Goal: Task Accomplishment & Management: Use online tool/utility

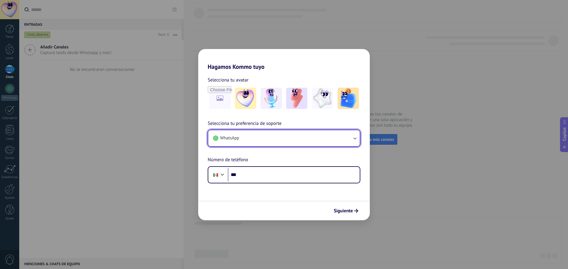
click at [292, 142] on button "WhatsApp" at bounding box center [283, 138] width 151 height 16
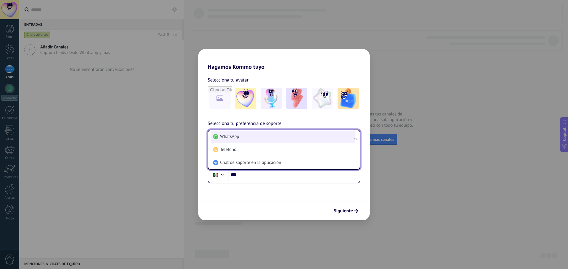
click at [255, 137] on li "WhatsApp" at bounding box center [283, 136] width 144 height 13
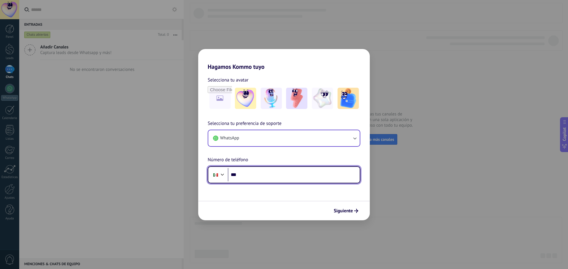
click at [259, 173] on input "***" at bounding box center [294, 175] width 132 height 14
click at [266, 175] on input "***" at bounding box center [294, 175] width 132 height 14
click at [260, 174] on input "***" at bounding box center [294, 175] width 132 height 14
paste input "**********"
type input "**********"
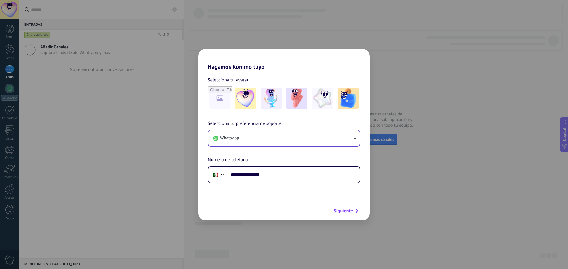
click at [353, 213] on span "Siguiente" at bounding box center [343, 211] width 19 height 4
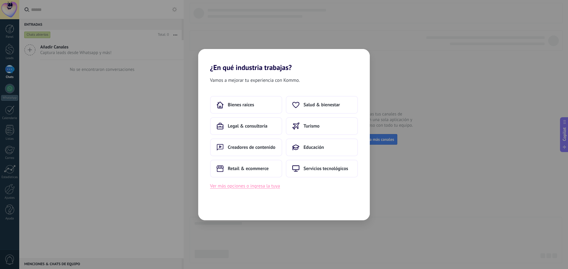
click at [273, 188] on button "Ver más opciones o ingresa la tuya" at bounding box center [245, 187] width 70 height 8
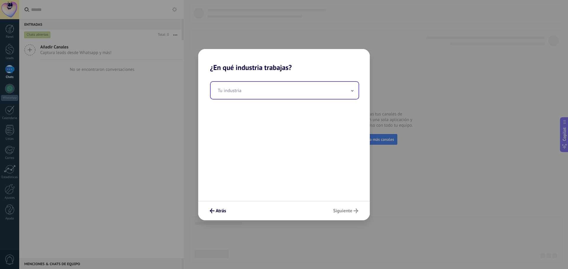
click at [272, 94] on input "text" at bounding box center [285, 90] width 148 height 17
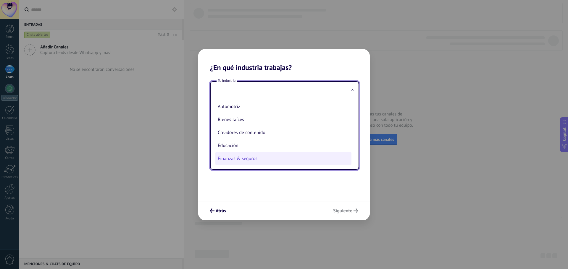
click at [251, 156] on li "Finanzas & seguros" at bounding box center [283, 158] width 136 height 13
type input "**********"
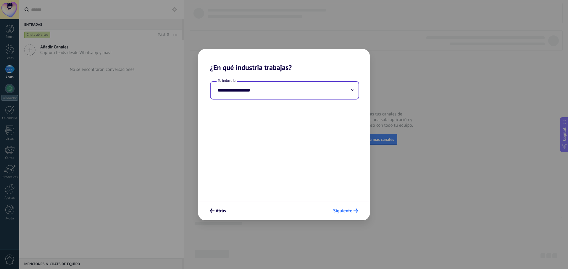
click at [339, 212] on span "Siguiente" at bounding box center [342, 211] width 19 height 4
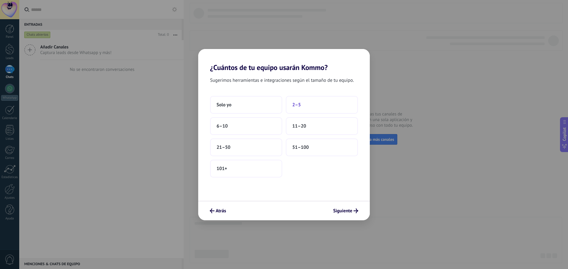
click at [295, 105] on span "2–5" at bounding box center [296, 105] width 9 height 6
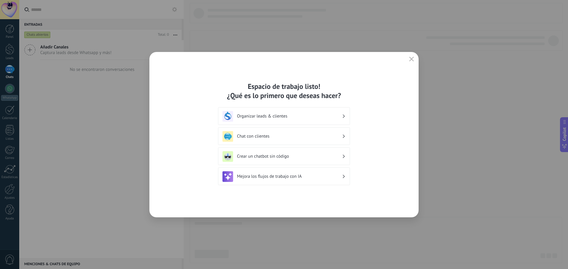
click at [343, 136] on icon at bounding box center [344, 137] width 2 height 4
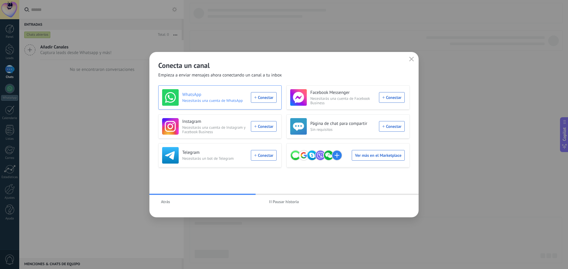
click at [268, 96] on div "WhatsApp Necesitarás una cuenta de WhatsApp Conectar" at bounding box center [219, 97] width 114 height 17
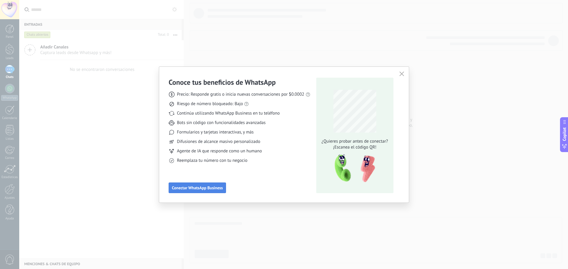
click at [212, 189] on span "Conectar WhatsApp Business" at bounding box center [197, 188] width 51 height 4
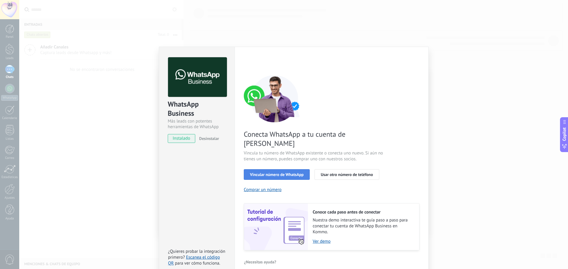
click at [296, 169] on button "Vincular número de WhatsApp" at bounding box center [277, 174] width 66 height 11
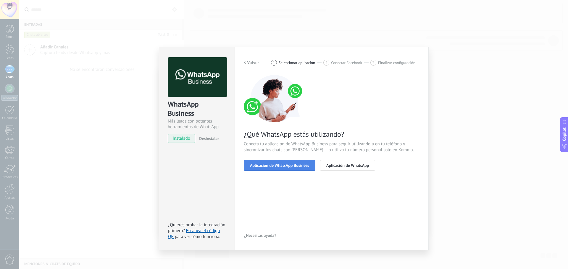
click at [300, 164] on span "Aplicación de WhatsApp Business" at bounding box center [279, 166] width 59 height 4
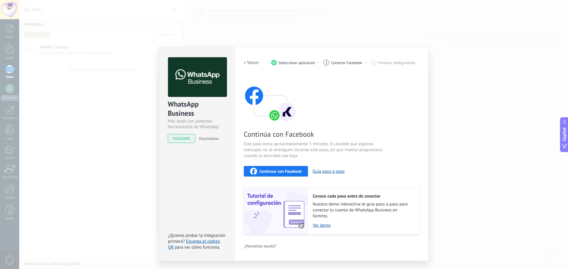
click at [254, 65] on h2 "< Volver" at bounding box center [251, 63] width 15 height 6
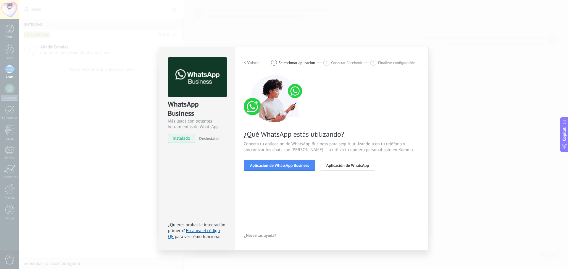
click at [254, 65] on h2 "< Volver" at bounding box center [251, 63] width 15 height 6
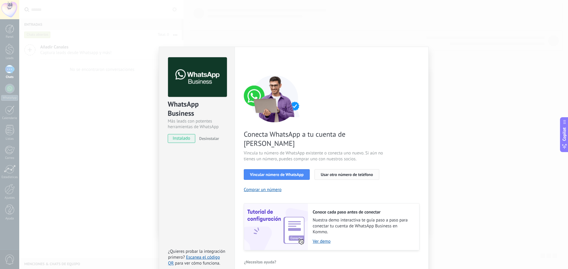
click at [349, 173] on span "Usar otro número de teléfono" at bounding box center [347, 175] width 52 height 4
click at [206, 140] on span "Desinstalar" at bounding box center [209, 138] width 20 height 5
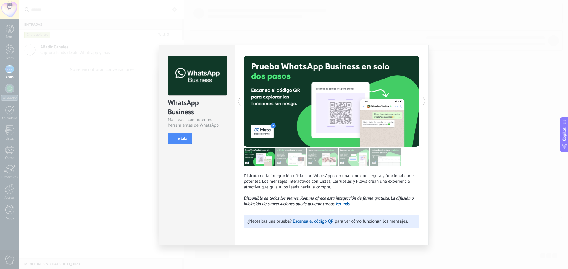
click at [477, 67] on div "WhatsApp Business Más leads con potentes herramientas de WhatsApp install Insta…" at bounding box center [293, 134] width 549 height 269
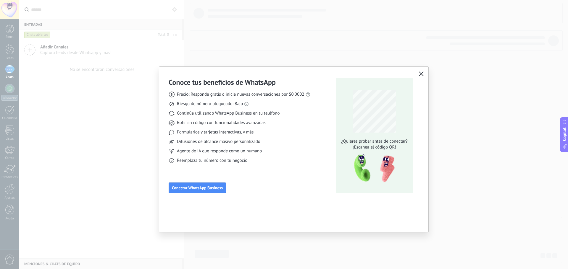
click at [422, 75] on icon "button" at bounding box center [421, 74] width 5 height 5
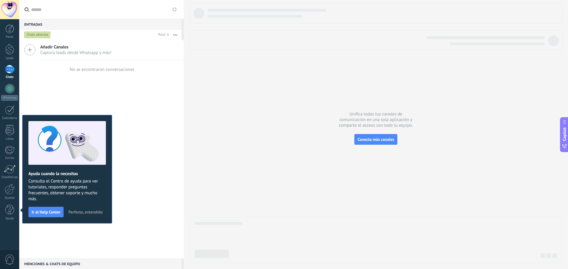
click at [158, 109] on div "Añadir Canales Captura leads desde Whatsapp y más! No se encontraron conversaci…" at bounding box center [101, 149] width 164 height 219
click at [8, 32] on div at bounding box center [9, 29] width 9 height 9
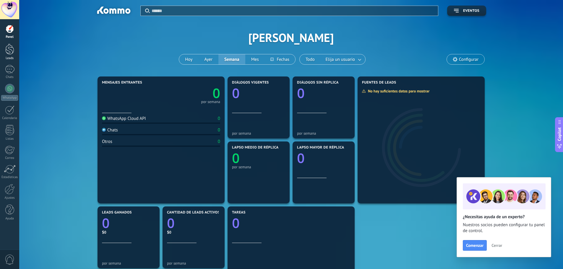
click at [10, 54] on div at bounding box center [9, 49] width 9 height 11
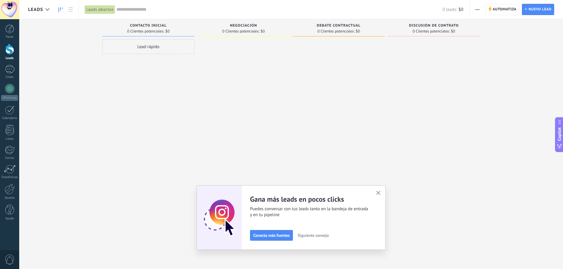
click at [159, 50] on div "Lead rápido" at bounding box center [148, 46] width 92 height 15
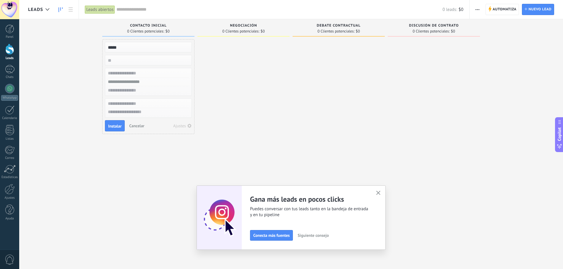
type input "*****"
click at [157, 61] on input "numeric" at bounding box center [148, 60] width 86 height 8
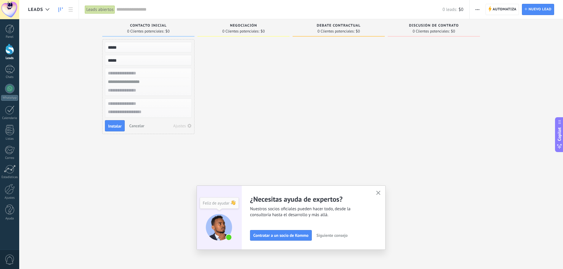
type input "*****"
click at [128, 75] on input "text" at bounding box center [148, 73] width 86 height 9
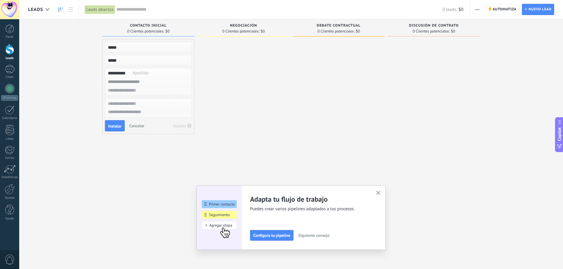
type input "**********"
drag, startPoint x: 137, startPoint y: 74, endPoint x: 106, endPoint y: 72, distance: 31.7
click at [106, 72] on input "**********" at bounding box center [148, 73] width 86 height 9
click at [143, 83] on input "text" at bounding box center [148, 82] width 86 height 9
paste input "**********"
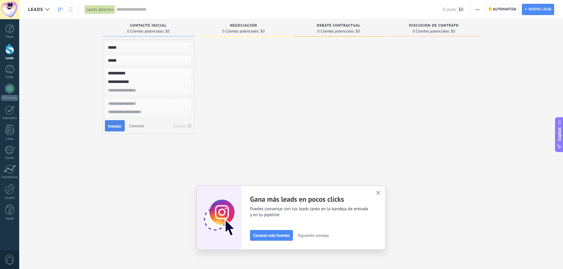
type input "**********"
click at [120, 128] on span "Instalar" at bounding box center [114, 126] width 13 height 4
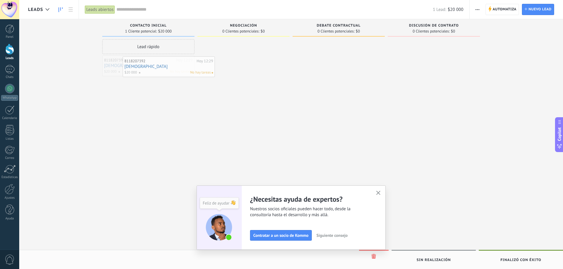
drag, startPoint x: 142, startPoint y: 70, endPoint x: 159, endPoint y: 70, distance: 16.9
click at [177, 71] on span "No hay tareas" at bounding box center [180, 71] width 21 height 5
click at [163, 102] on div "Lead rápido 8118207392 [DATE] 12:29 [PERSON_NAME] $20 000 No hay tareas" at bounding box center [148, 135] width 92 height 192
click at [179, 73] on span "No hay tareas" at bounding box center [180, 71] width 21 height 5
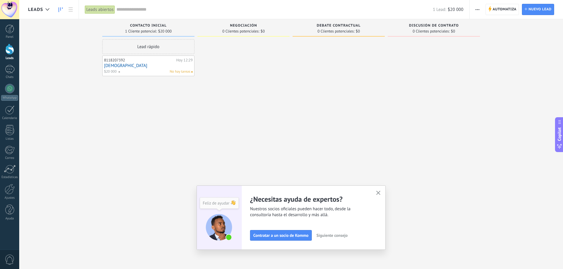
drag, startPoint x: 146, startPoint y: 70, endPoint x: 121, endPoint y: 81, distance: 27.4
click at [121, 81] on div "Lead rápido 8118207392 [DATE] 12:29 [PERSON_NAME] $20 000 No hay tareas" at bounding box center [148, 135] width 92 height 192
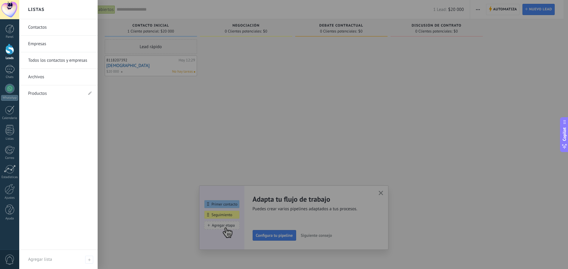
click at [45, 28] on link "Contactos" at bounding box center [60, 27] width 64 height 17
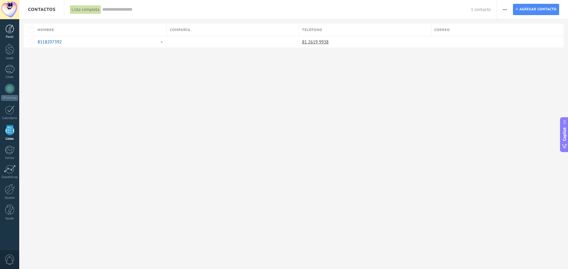
click at [10, 32] on div at bounding box center [9, 29] width 9 height 9
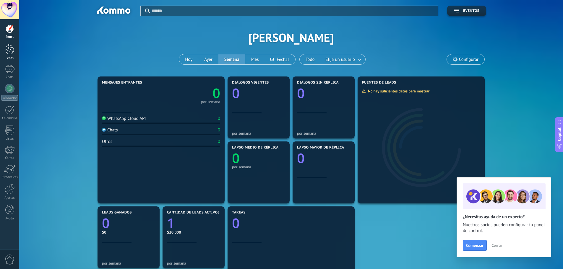
click at [8, 51] on div at bounding box center [9, 49] width 9 height 11
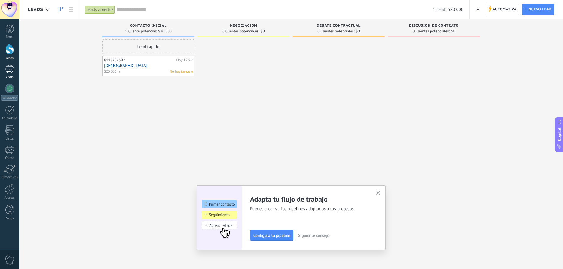
click at [9, 75] on link "Chats" at bounding box center [9, 72] width 19 height 14
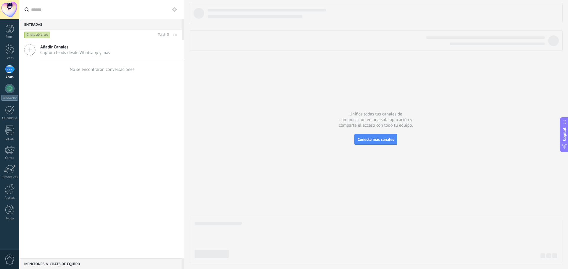
click at [45, 55] on span "Captura leads desde Whatsapp y más!" at bounding box center [75, 53] width 71 height 6
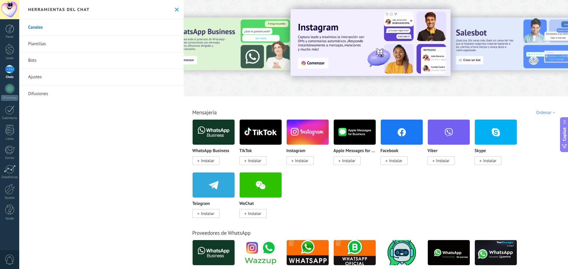
click at [46, 48] on link "Plantillas" at bounding box center [101, 44] width 164 height 17
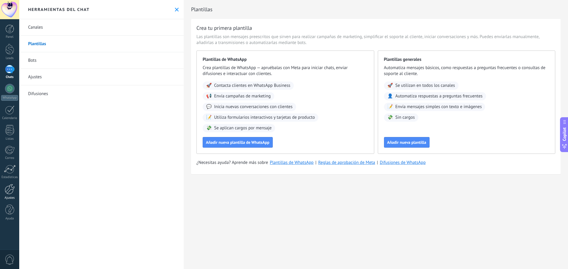
click at [7, 194] on div at bounding box center [10, 189] width 10 height 10
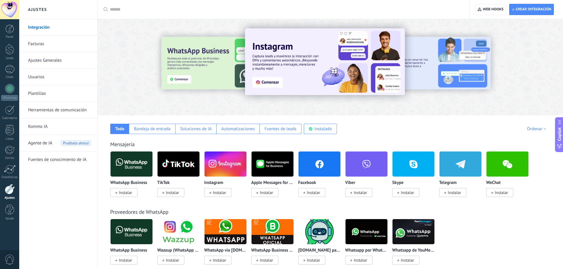
click at [44, 77] on link "Usuarios" at bounding box center [59, 77] width 63 height 17
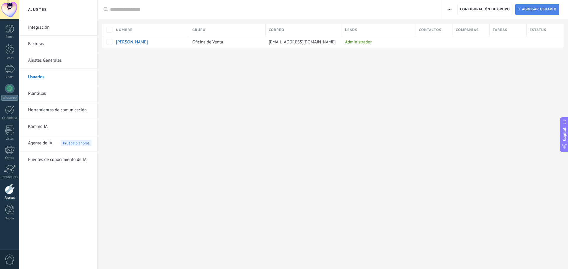
click at [536, 6] on span "Agregar usuario" at bounding box center [539, 9] width 35 height 11
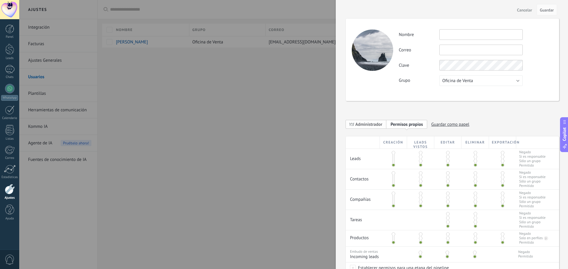
click at [379, 125] on span "Administrador" at bounding box center [368, 125] width 27 height 6
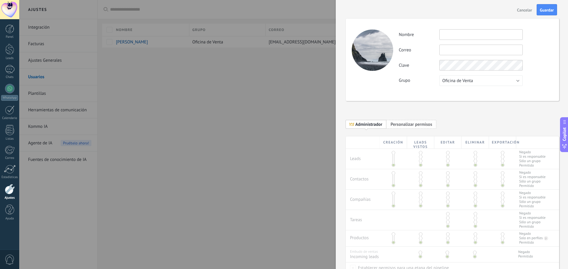
click at [411, 125] on span "Personalizar permisos" at bounding box center [411, 125] width 42 height 6
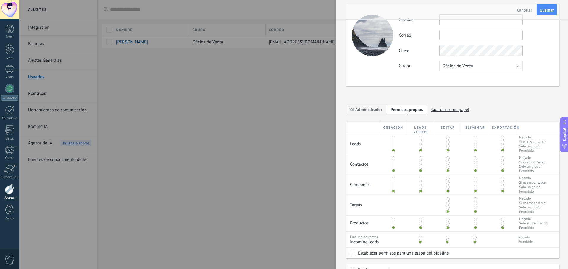
scroll to position [30, 0]
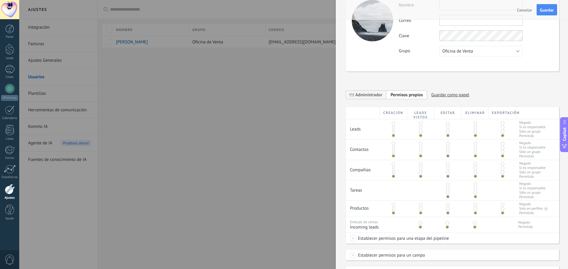
click at [501, 133] on span at bounding box center [503, 132] width 4 height 4
click at [501, 136] on span at bounding box center [503, 136] width 4 height 4
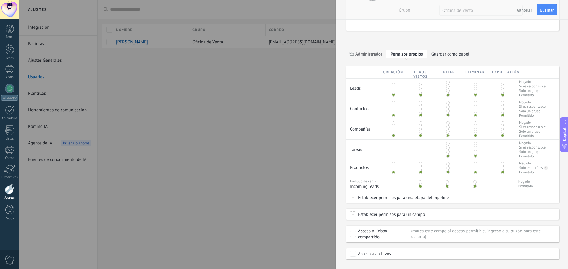
scroll to position [81, 0]
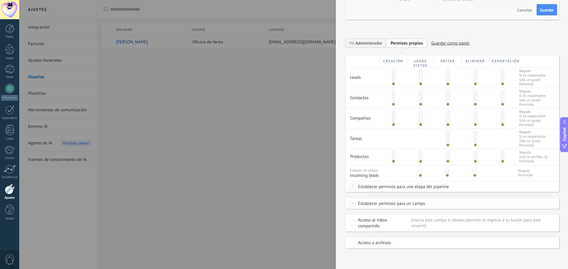
click at [312, 103] on div at bounding box center [284, 134] width 568 height 269
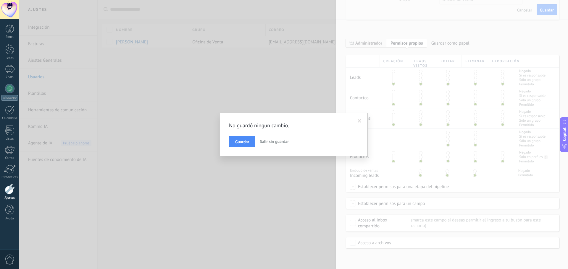
click at [274, 143] on span "Salir sin guardar" at bounding box center [274, 141] width 29 height 5
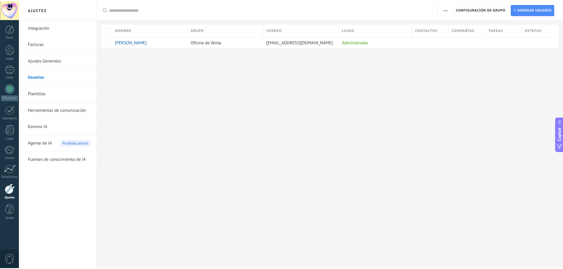
scroll to position [0, 0]
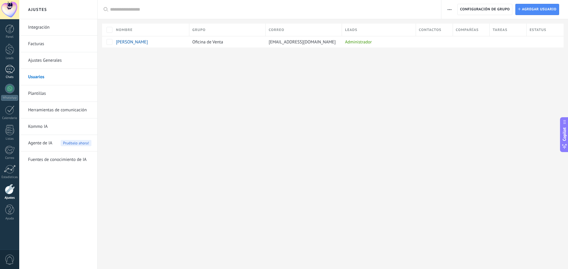
click at [13, 72] on div at bounding box center [9, 69] width 9 height 9
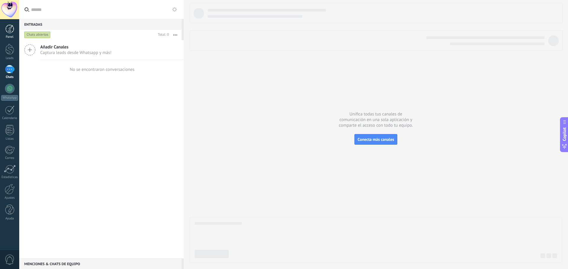
click at [6, 33] on div at bounding box center [9, 29] width 9 height 9
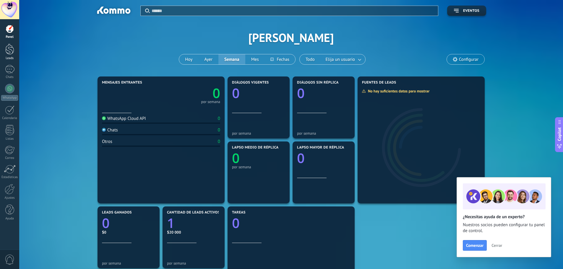
click at [9, 52] on div at bounding box center [9, 49] width 9 height 11
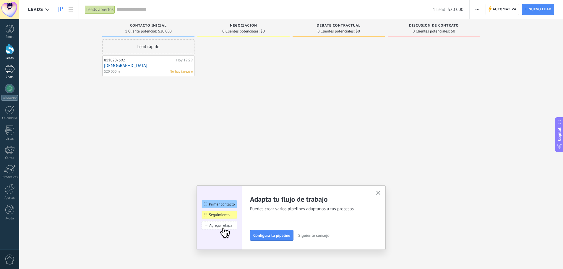
click at [9, 70] on div at bounding box center [9, 69] width 9 height 9
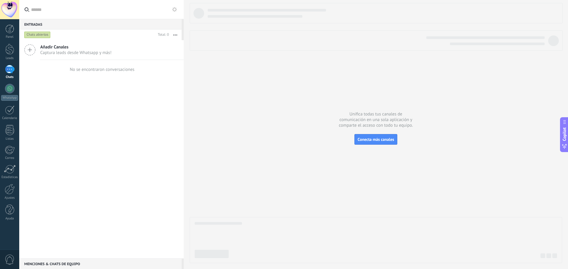
click at [93, 51] on span "Captura leads desde Whatsapp y más!" at bounding box center [75, 53] width 71 height 6
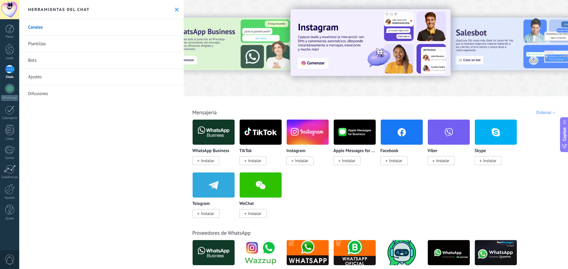
click at [45, 47] on link "Plantillas" at bounding box center [101, 44] width 164 height 17
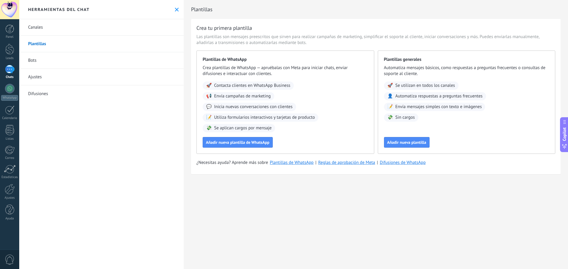
click at [39, 60] on link "Bots" at bounding box center [101, 60] width 164 height 17
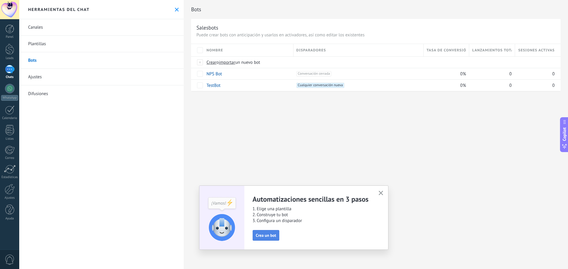
click at [260, 237] on span "Crea un bot" at bounding box center [266, 236] width 20 height 4
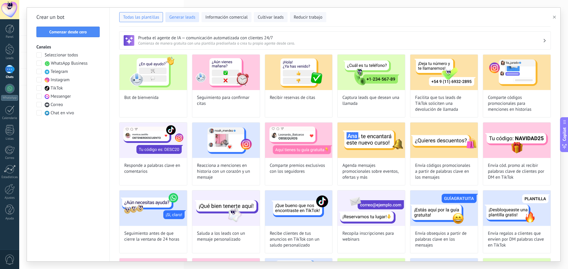
click at [192, 21] on button "Generar leads" at bounding box center [182, 17] width 34 height 10
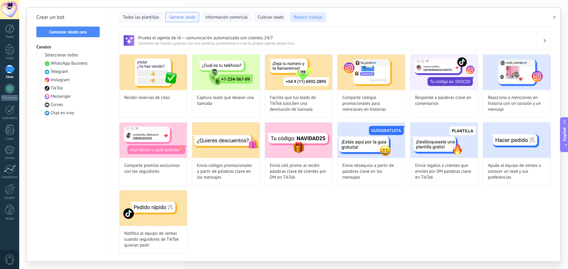
click at [314, 17] on span "Reducir trabajo" at bounding box center [308, 17] width 29 height 6
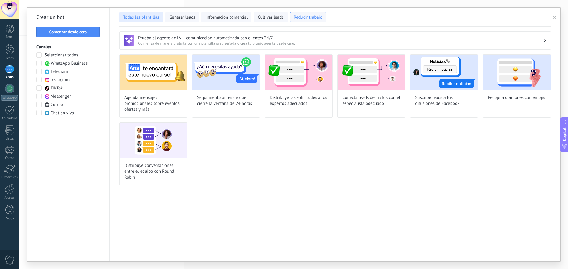
click at [139, 16] on span "Todas las plantillas" at bounding box center [141, 17] width 36 height 6
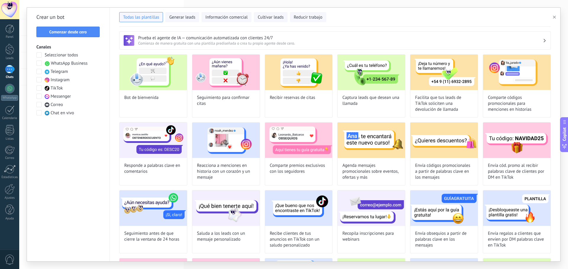
click at [40, 64] on span at bounding box center [38, 63] width 5 height 5
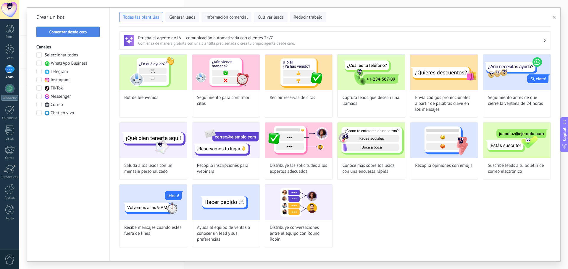
click at [68, 36] on button "Comenzar desde cero" at bounding box center [67, 32] width 63 height 11
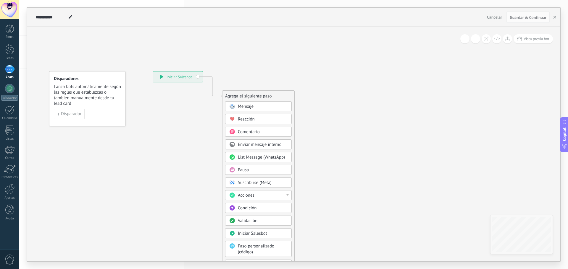
click at [176, 81] on div "**********" at bounding box center [178, 77] width 50 height 11
click at [160, 76] on icon at bounding box center [161, 77] width 3 height 4
click at [198, 77] on div "**********" at bounding box center [178, 77] width 50 height 11
click at [249, 107] on span "Mensaje" at bounding box center [246, 107] width 16 height 6
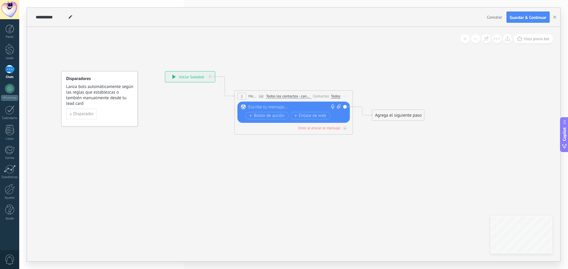
click at [295, 98] on span "Todos los contactos - canales seleccionados" at bounding box center [288, 96] width 45 height 5
click at [295, 98] on button "Todos los contactos - canales seleccionados" at bounding box center [300, 96] width 74 height 11
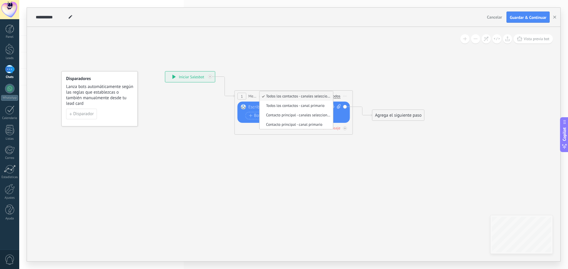
click at [225, 146] on icon at bounding box center [284, 98] width 535 height 351
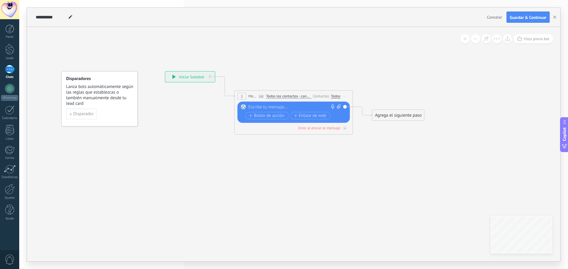
click at [267, 108] on div at bounding box center [292, 107] width 88 height 6
click at [267, 118] on span "Botón de acción" at bounding box center [266, 116] width 35 height 5
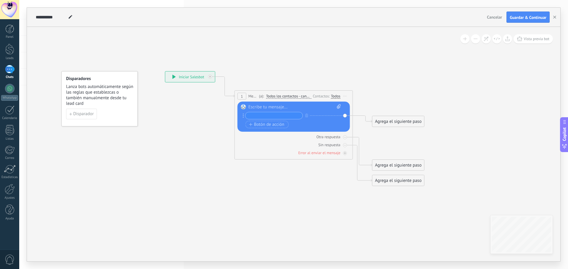
click at [283, 95] on span "Todos los contactos - canales seleccionados" at bounding box center [288, 96] width 45 height 5
click at [283, 95] on button "Todos los contactos - canales seleccionados" at bounding box center [300, 96] width 74 height 11
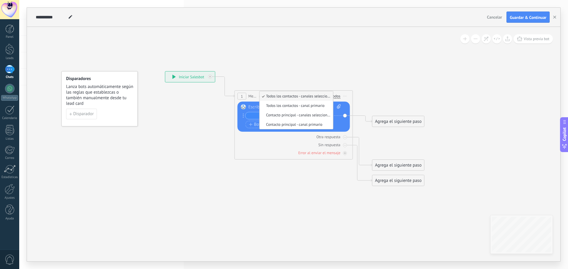
click at [251, 75] on icon at bounding box center [284, 128] width 535 height 411
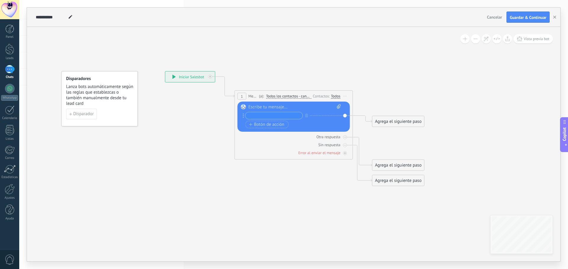
click at [72, 17] on icon at bounding box center [71, 17] width 4 height 4
click at [10, 238] on div "Panel Leads Chats WhatsApp Clientes" at bounding box center [19, 134] width 38 height 231
click at [47, 229] on icon at bounding box center [284, 128] width 535 height 411
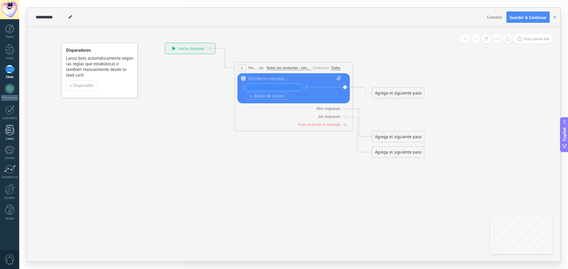
click at [10, 135] on link "Listas" at bounding box center [9, 133] width 19 height 16
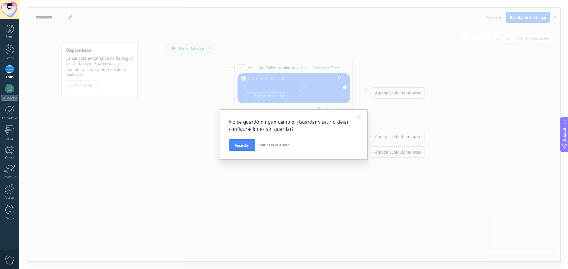
click at [269, 143] on span "Salir sin guardar" at bounding box center [274, 145] width 29 height 5
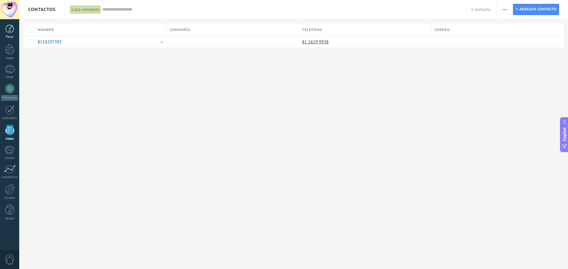
click at [12, 28] on div at bounding box center [9, 29] width 9 height 9
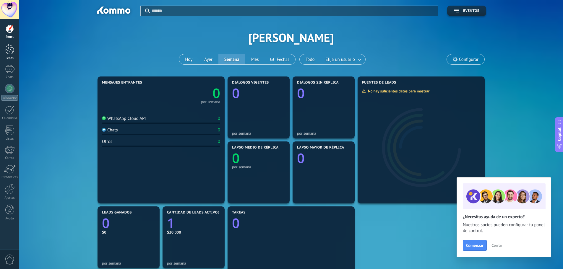
click at [16, 55] on link "Leads" at bounding box center [9, 52] width 19 height 17
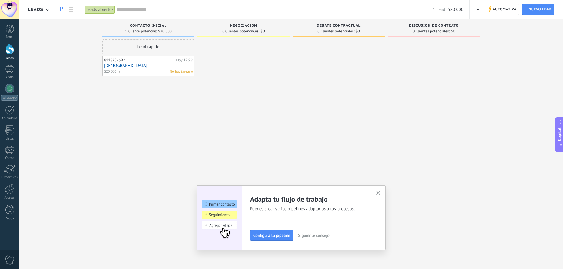
click at [149, 66] on link "[DEMOGRAPHIC_DATA]" at bounding box center [148, 65] width 89 height 5
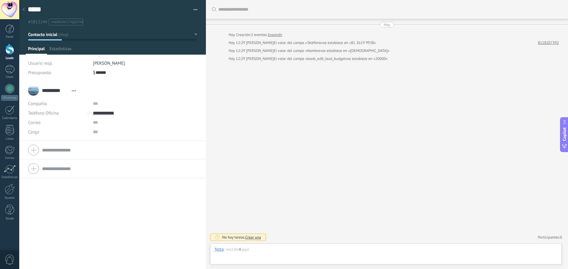
scroll to position [9, 0]
click at [58, 49] on span "Estadísticas" at bounding box center [60, 50] width 22 height 9
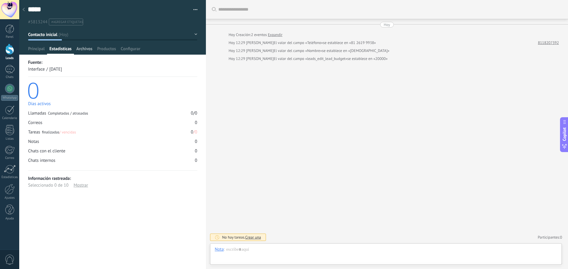
click at [88, 48] on span "Archivos" at bounding box center [84, 50] width 16 height 9
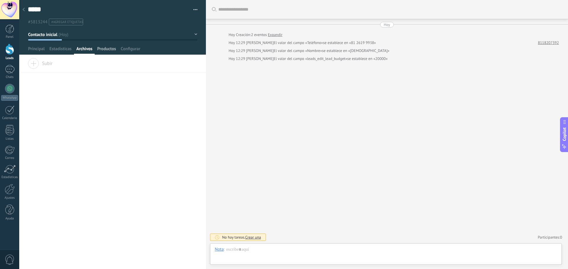
click at [106, 49] on span "Productos" at bounding box center [106, 50] width 19 height 9
click at [34, 66] on span "Instalar" at bounding box center [43, 62] width 30 height 8
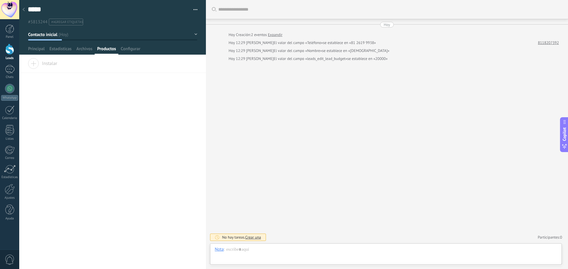
click at [67, 24] on span "#agregar etiquetas" at bounding box center [67, 22] width 32 height 4
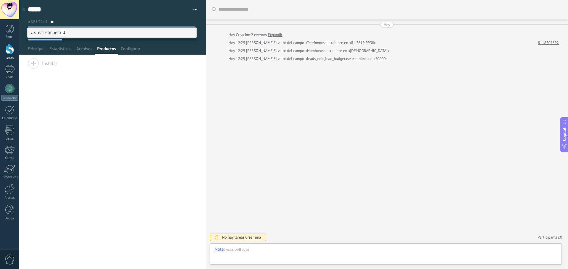
type input "***"
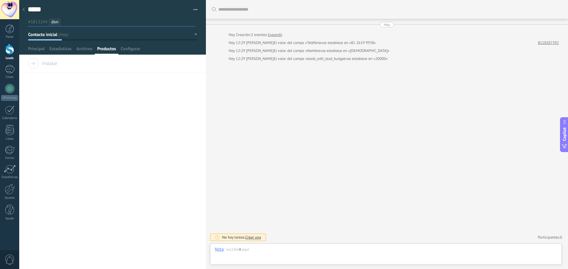
click at [200, 74] on div "**********" at bounding box center [112, 164] width 187 height 211
click at [10, 49] on div at bounding box center [9, 49] width 9 height 11
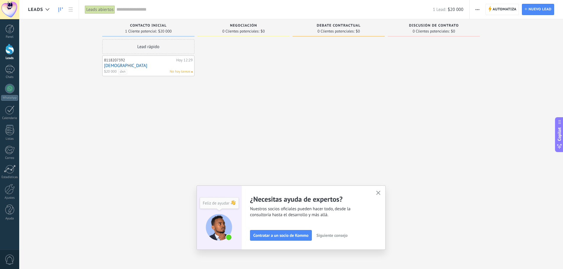
click at [141, 64] on link "[DEMOGRAPHIC_DATA]" at bounding box center [148, 65] width 89 height 5
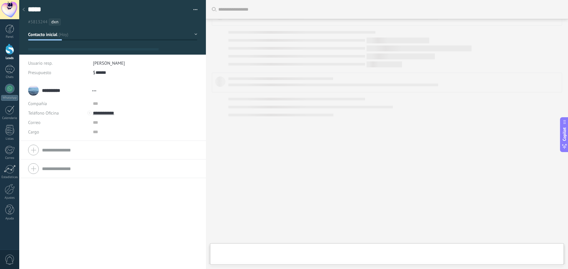
type textarea "*****"
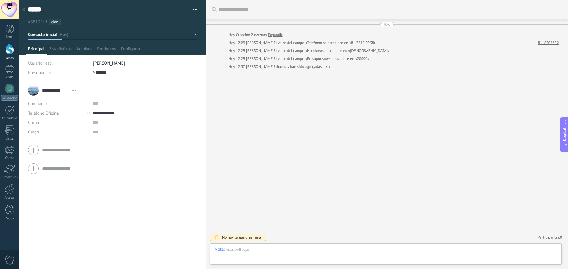
click at [22, 7] on div at bounding box center [24, 10] width 8 height 12
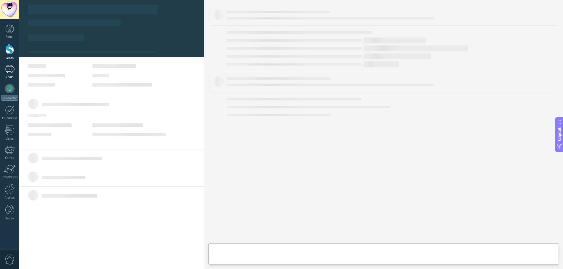
click at [12, 72] on div at bounding box center [9, 69] width 9 height 9
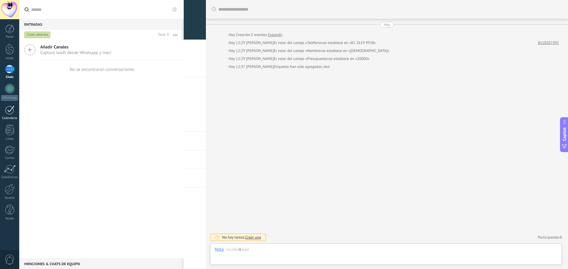
click at [6, 113] on div at bounding box center [9, 110] width 9 height 9
